Goal: Find specific page/section: Find specific page/section

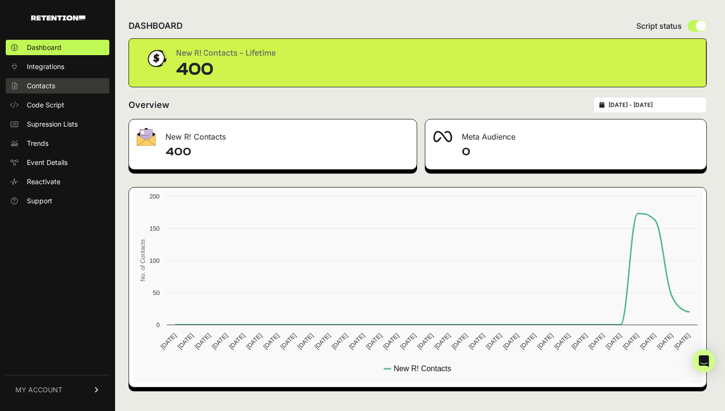
click at [60, 84] on link "Contacts" at bounding box center [58, 85] width 104 height 15
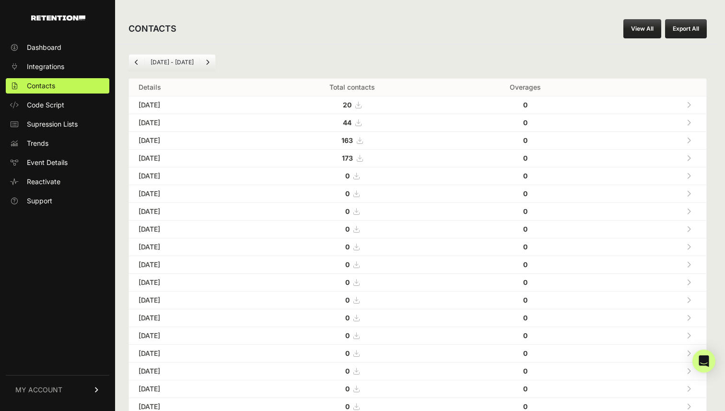
click at [335, 45] on div "[DATE] - [DATE] Details Total contacts Overages [DATE] 20 0 [DATE] 44" at bounding box center [417, 350] width 605 height 612
